Goal: Navigation & Orientation: Find specific page/section

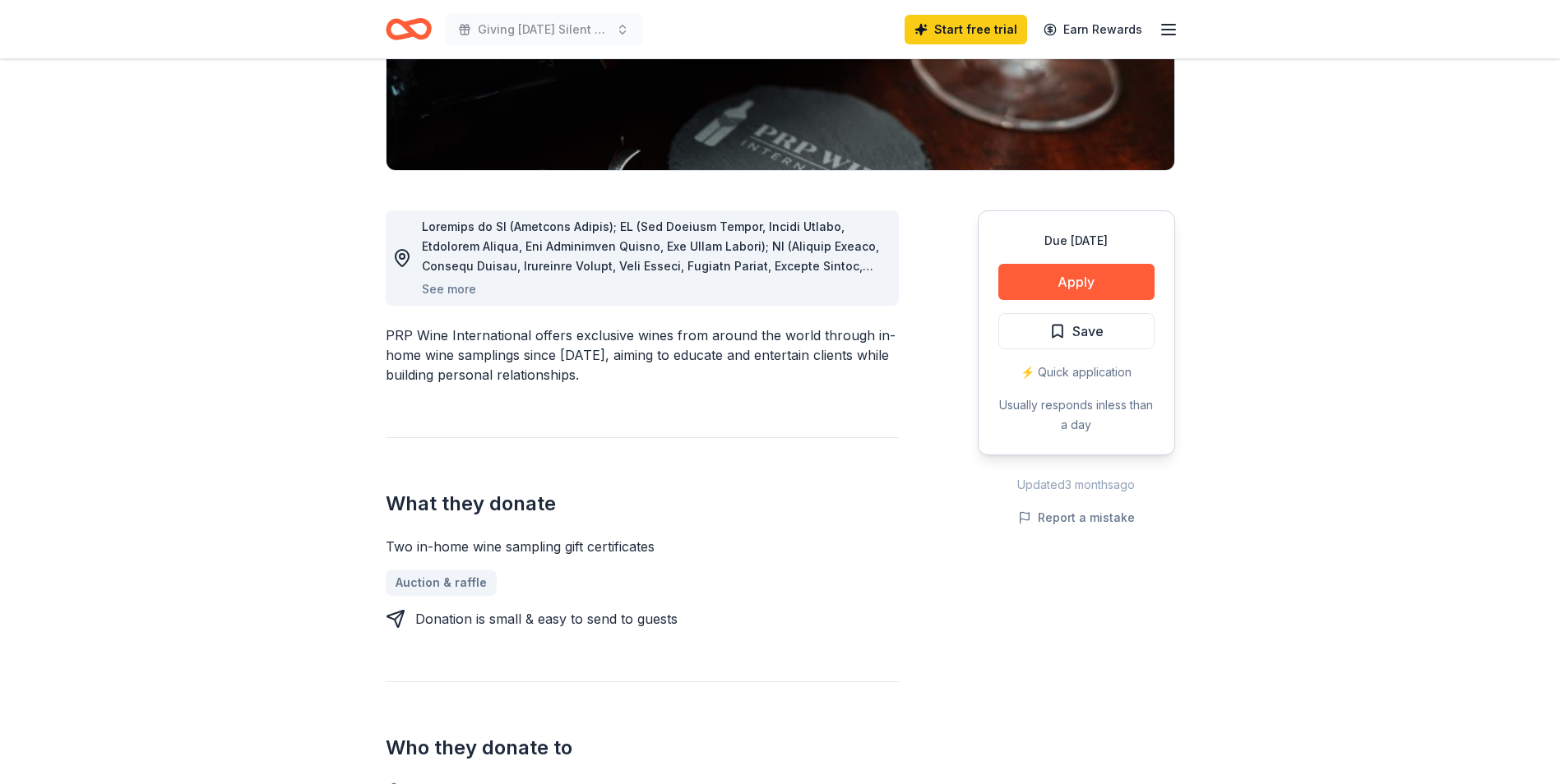
scroll to position [493, 0]
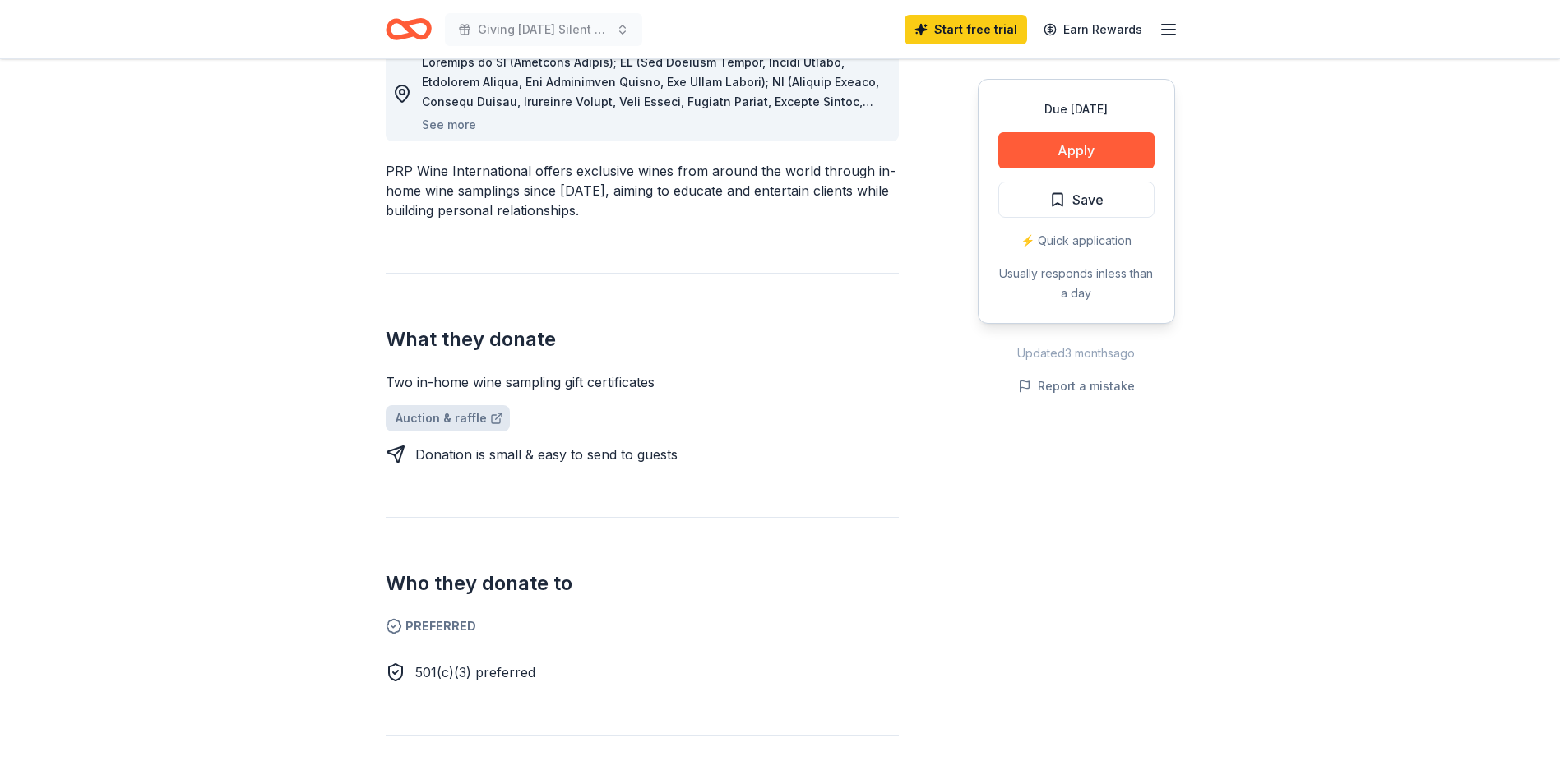
click at [405, 422] on link "Auction & raffle" at bounding box center [448, 418] width 125 height 26
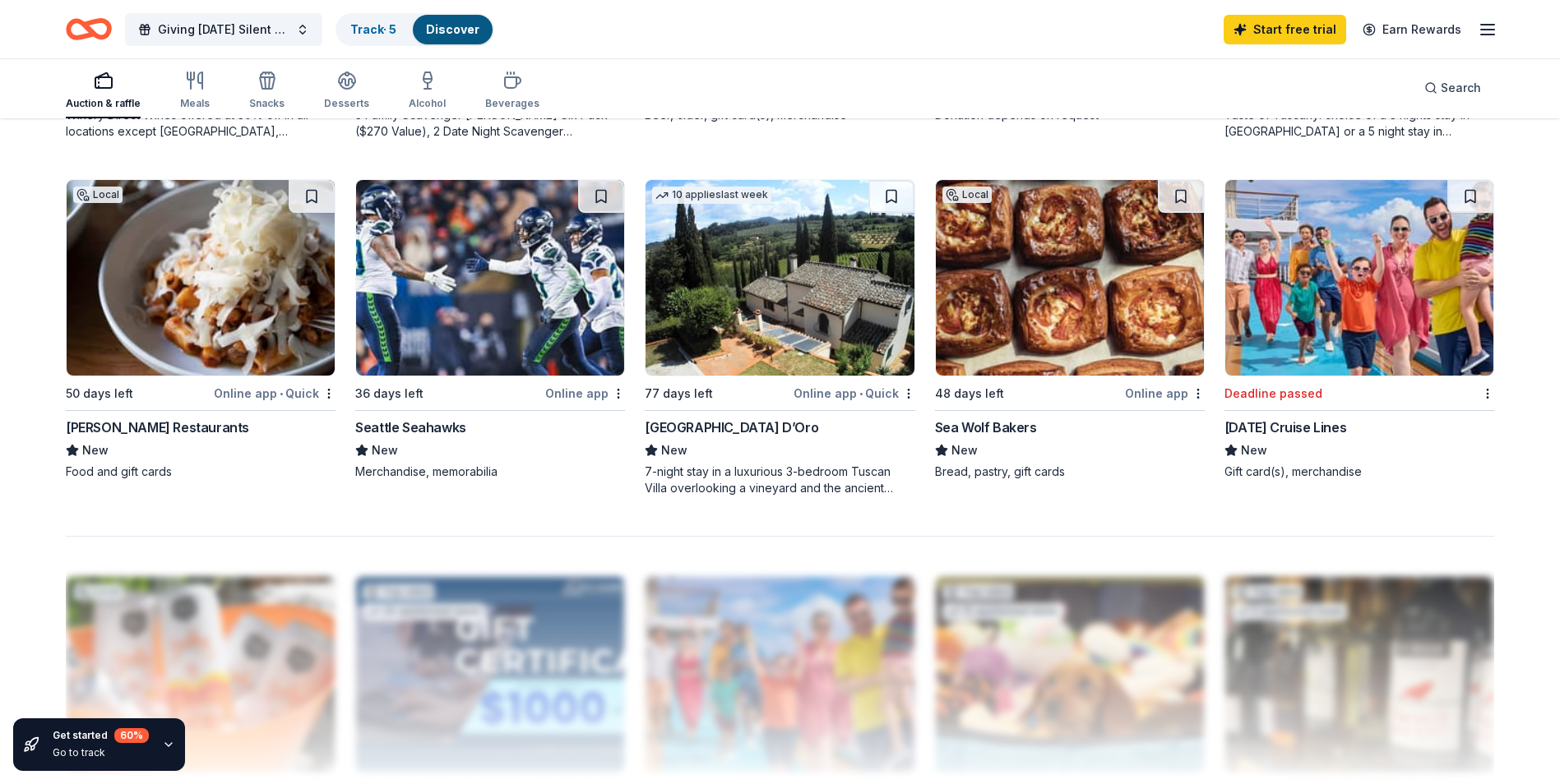
scroll to position [1029, 0]
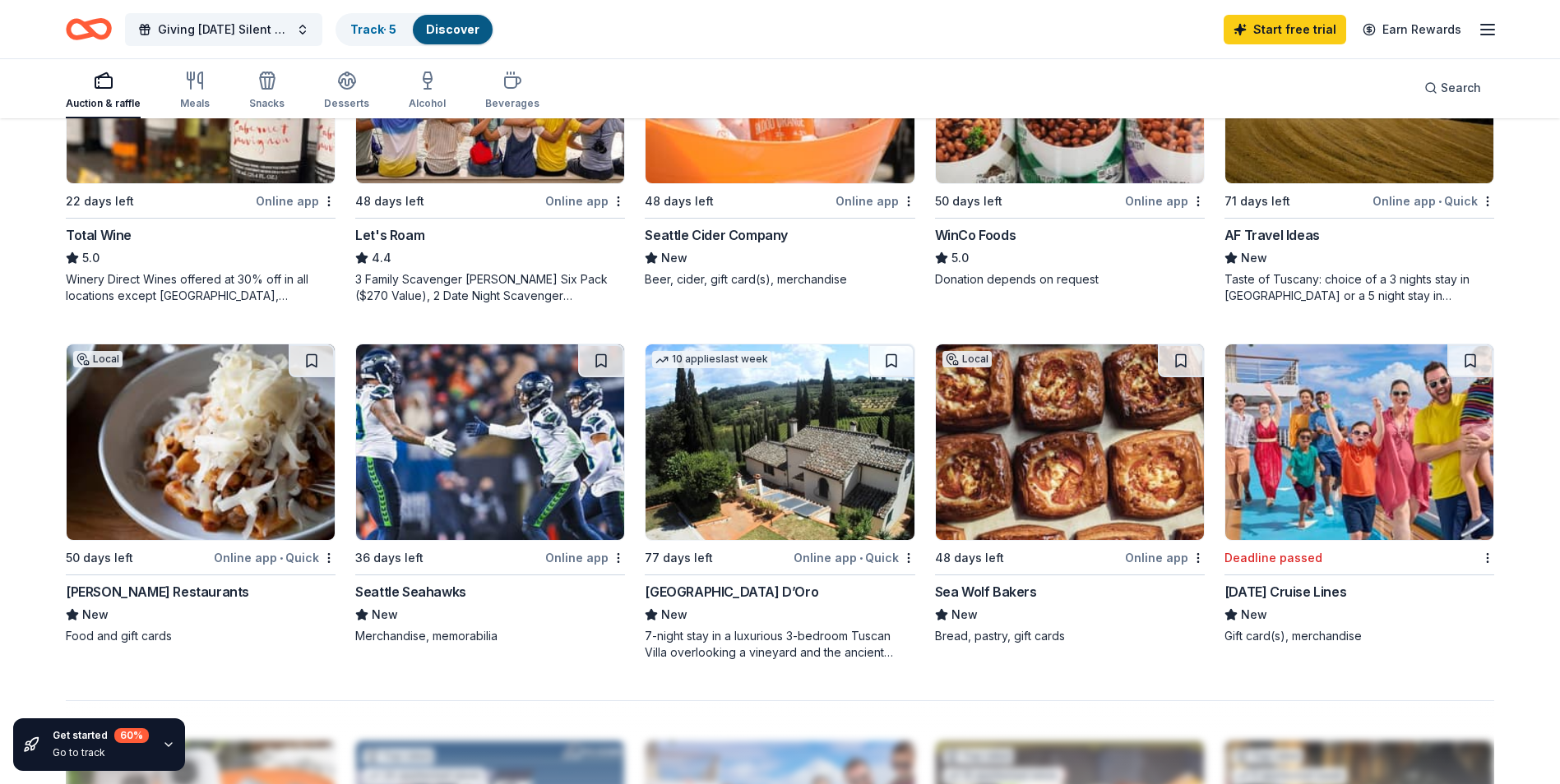
click at [690, 590] on div "Villa Sogni D’Oro" at bounding box center [731, 591] width 173 height 20
